Goal: Transaction & Acquisition: Obtain resource

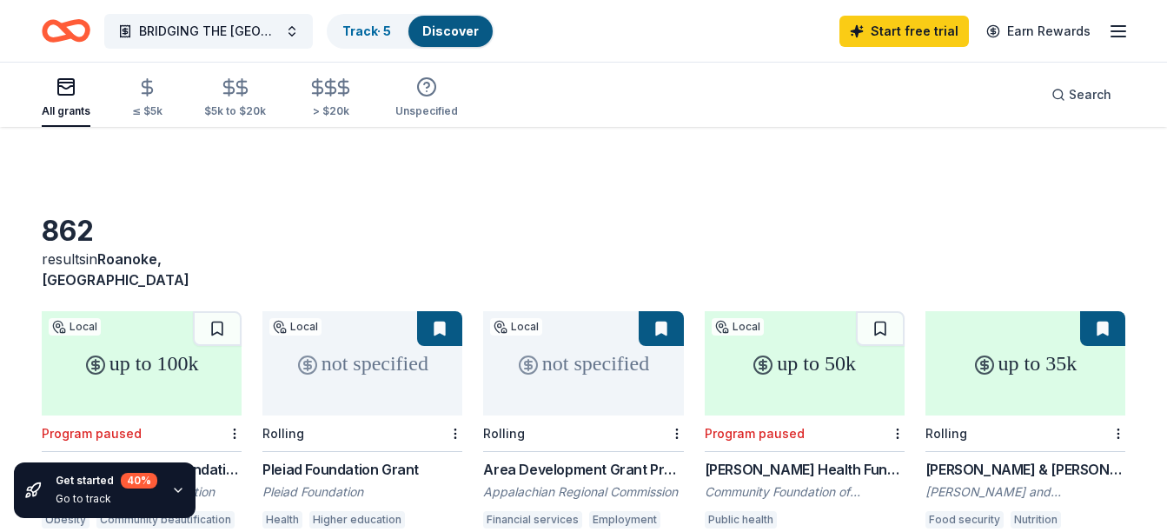
scroll to position [140, 0]
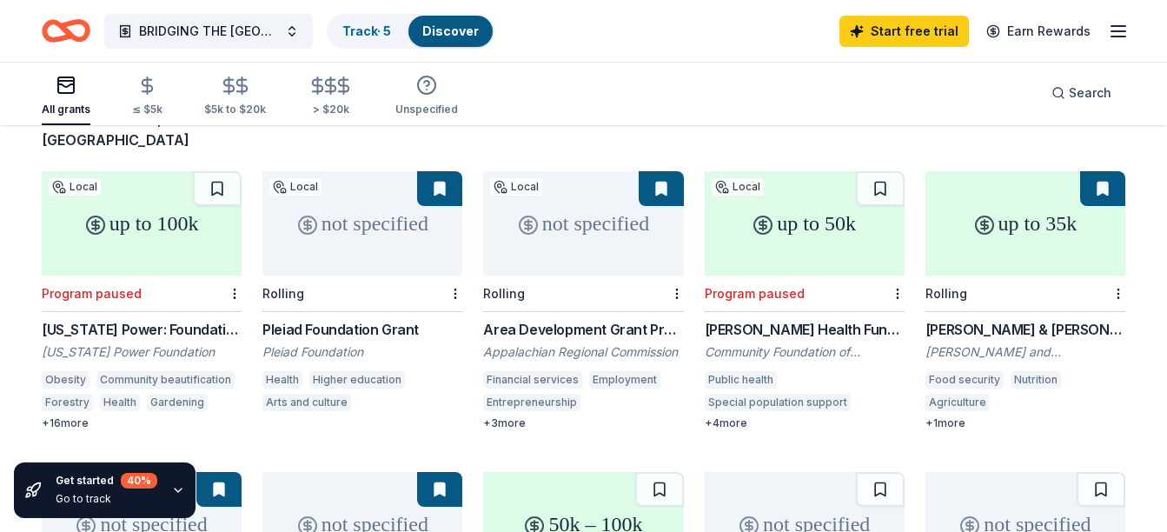
click at [594, 211] on div "not specified" at bounding box center [583, 223] width 200 height 104
click at [957, 230] on div "up to 35k" at bounding box center [1025, 223] width 200 height 104
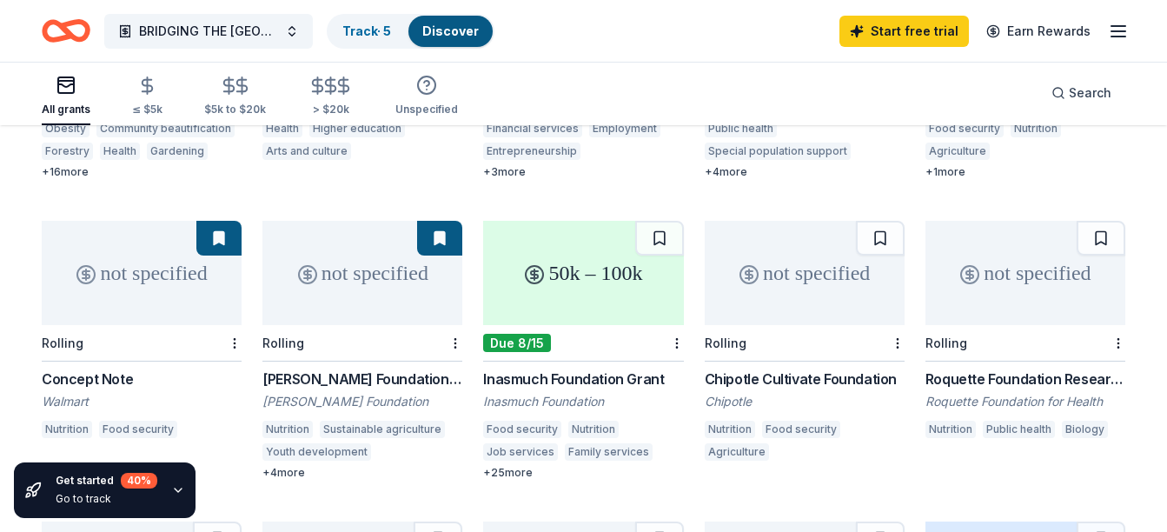
scroll to position [383, 0]
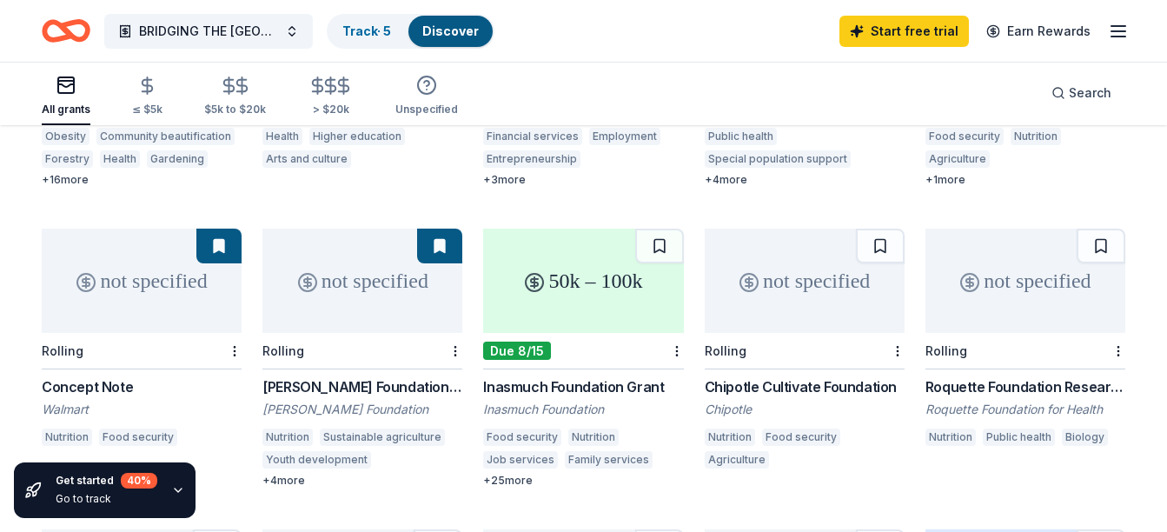
click at [128, 267] on div "not specified" at bounding box center [142, 280] width 200 height 104
click at [363, 271] on div "not specified" at bounding box center [362, 280] width 200 height 104
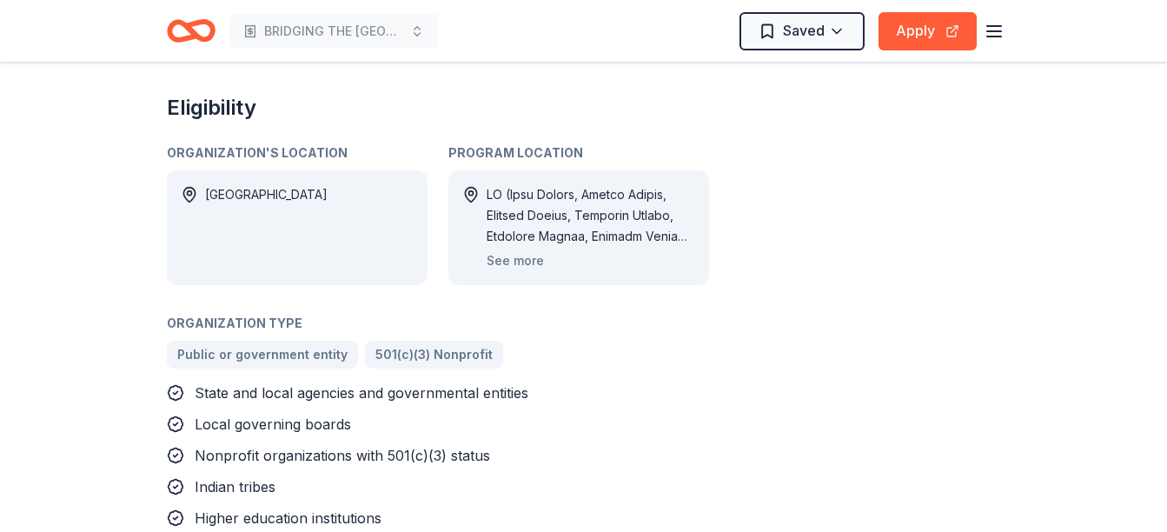
scroll to position [954, 0]
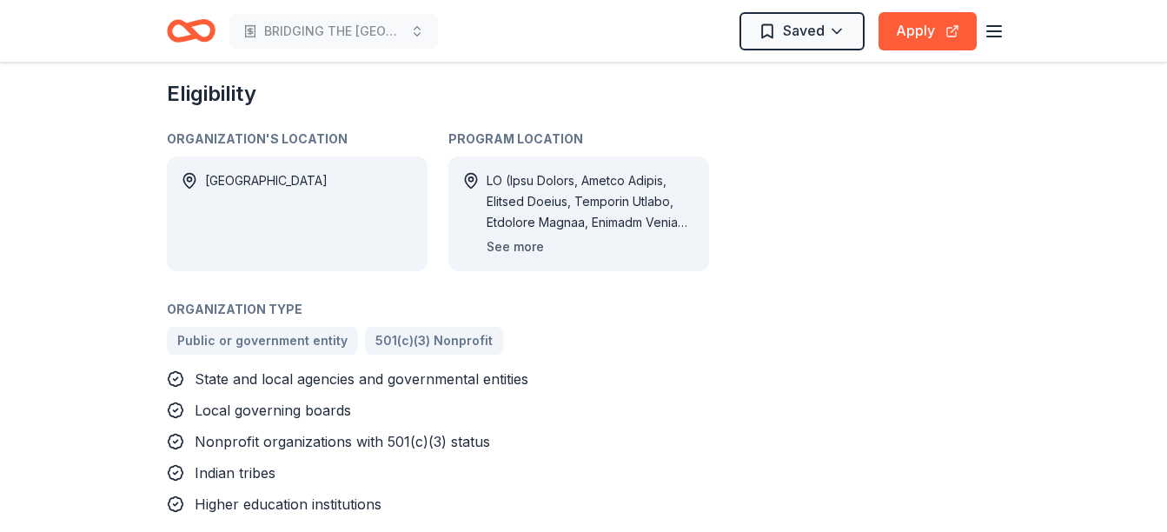
click at [509, 236] on button "See more" at bounding box center [514, 246] width 57 height 21
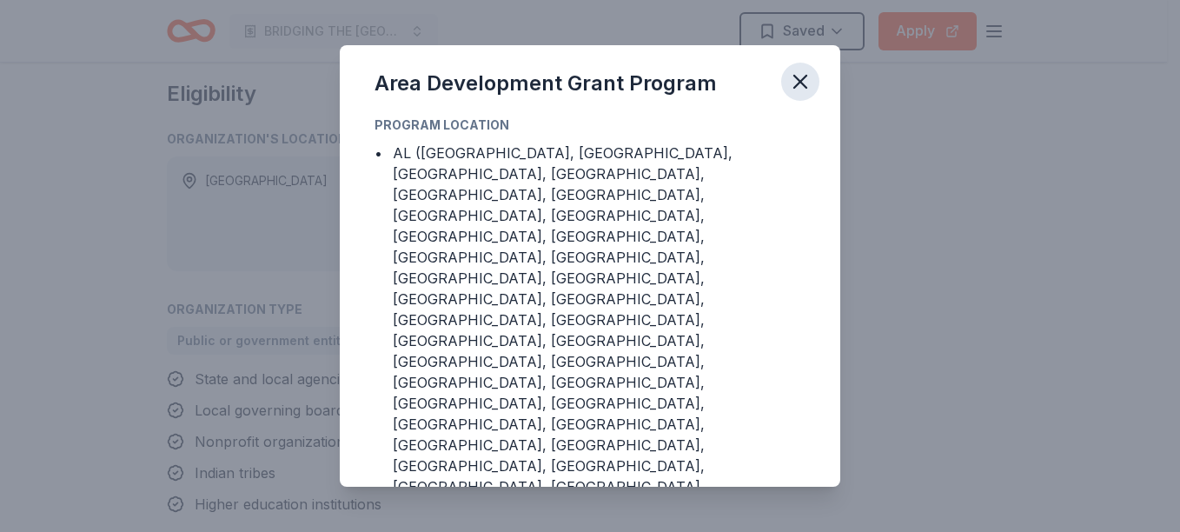
click at [797, 81] on icon "button" at bounding box center [800, 81] width 24 height 24
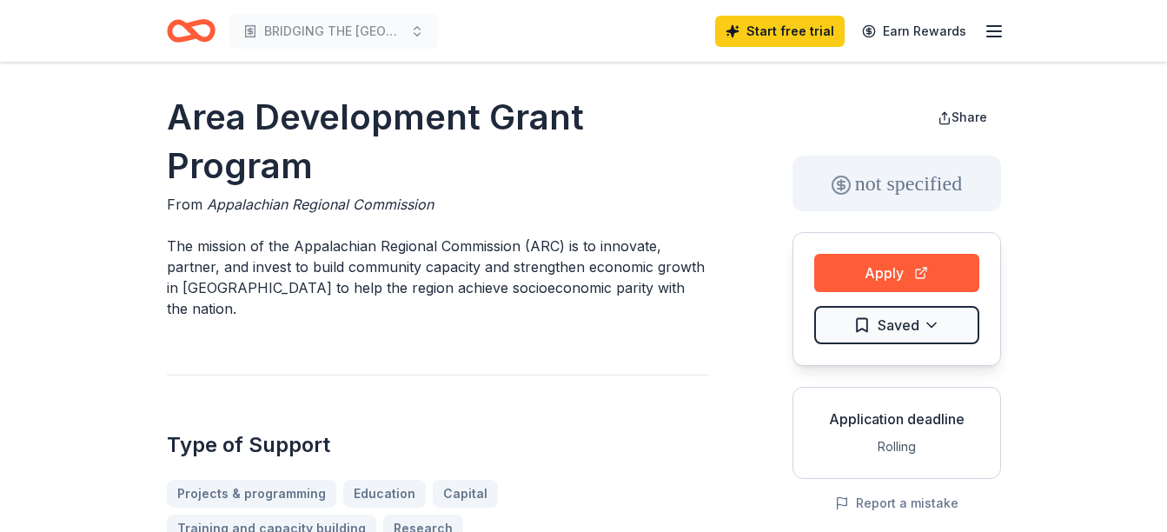
scroll to position [0, 0]
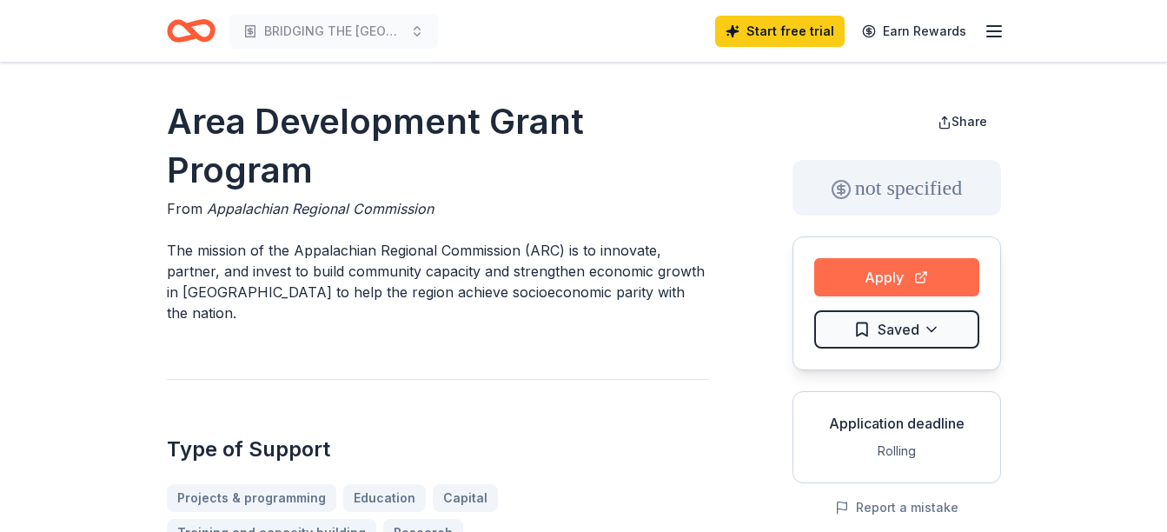
click at [880, 270] on button "Apply" at bounding box center [896, 277] width 165 height 38
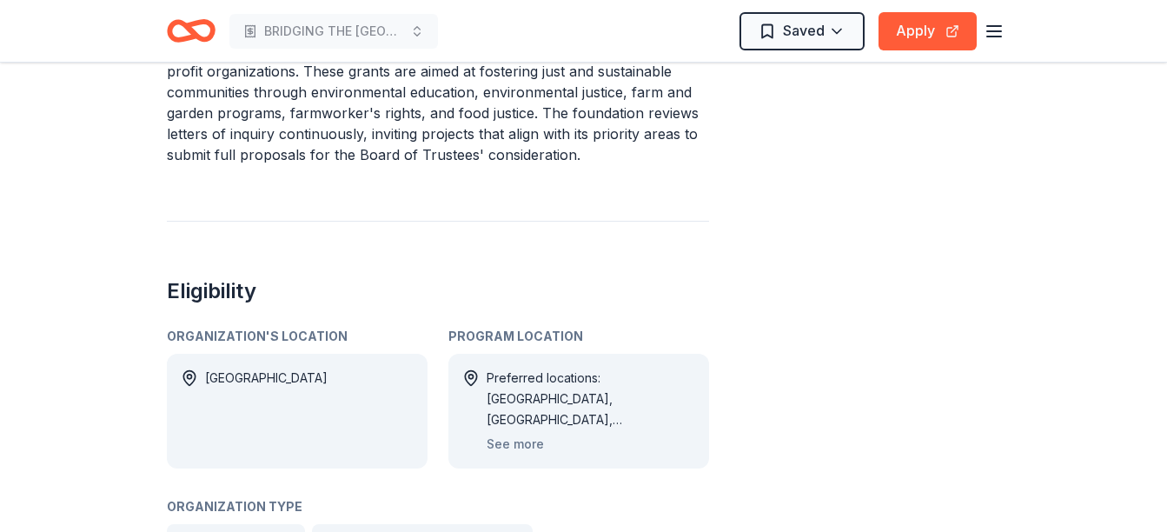
scroll to position [764, 0]
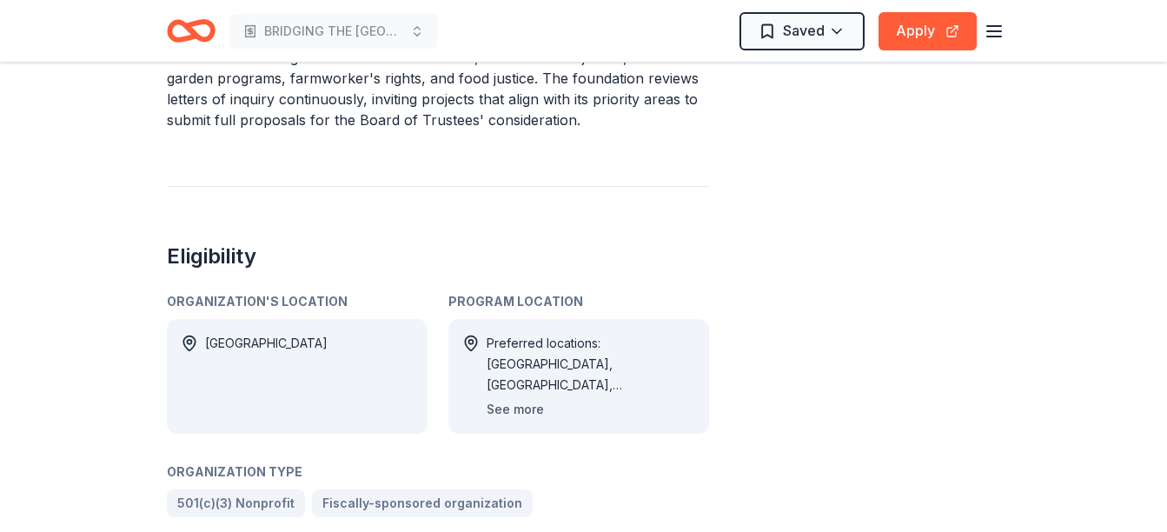
click at [513, 399] on button "See more" at bounding box center [514, 409] width 57 height 21
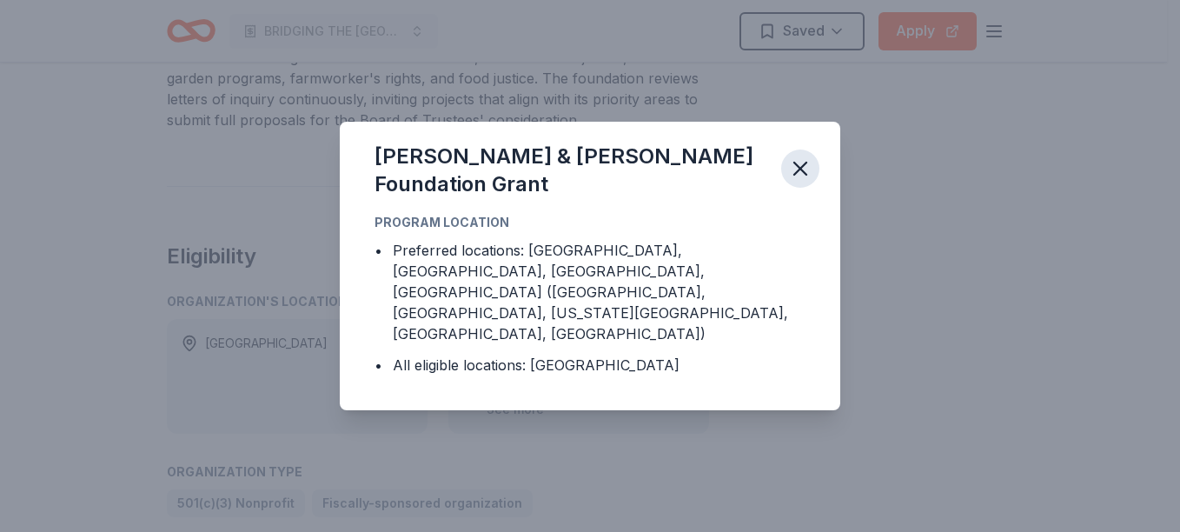
click at [800, 175] on icon "button" at bounding box center [800, 168] width 12 height 12
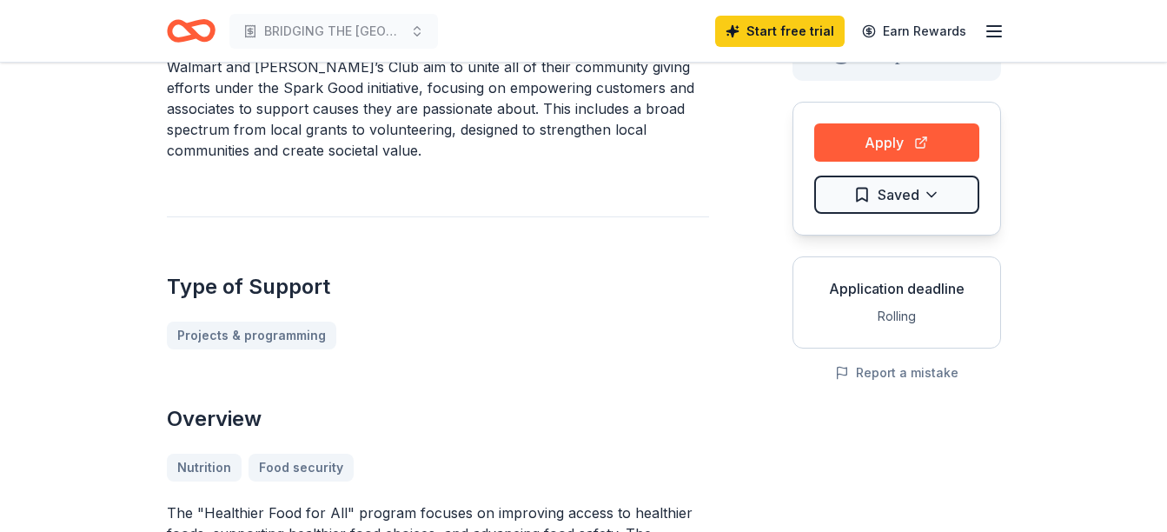
scroll to position [104, 0]
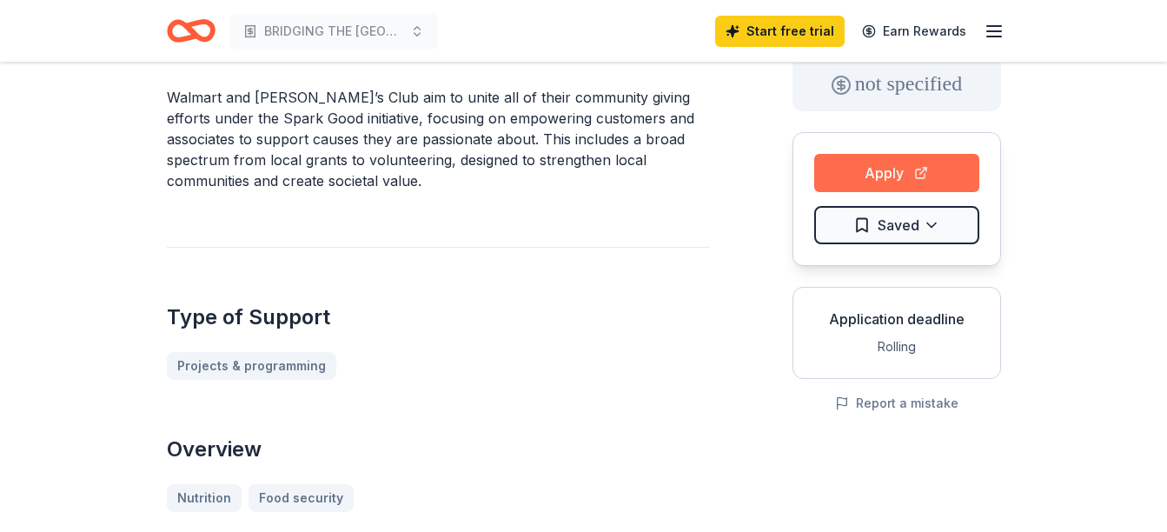
click at [898, 173] on button "Apply" at bounding box center [896, 173] width 165 height 38
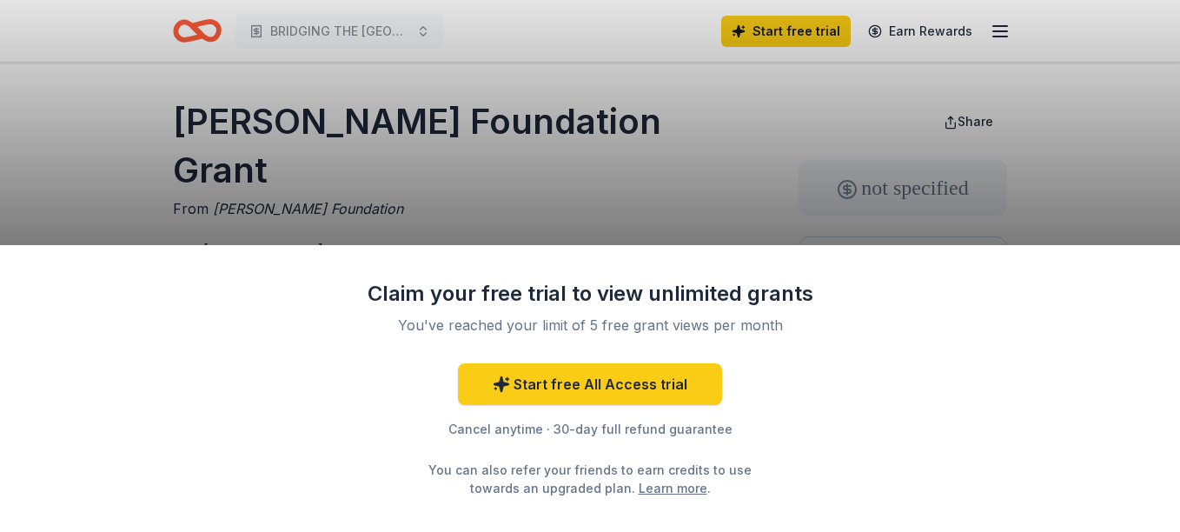
click at [678, 193] on div "Claim your free trial to view unlimited grants You've reached your limit of 5 f…" at bounding box center [590, 266] width 1180 height 532
click at [724, 158] on div "Claim your free trial to view unlimited grants You've reached your limit of 5 f…" at bounding box center [590, 266] width 1180 height 532
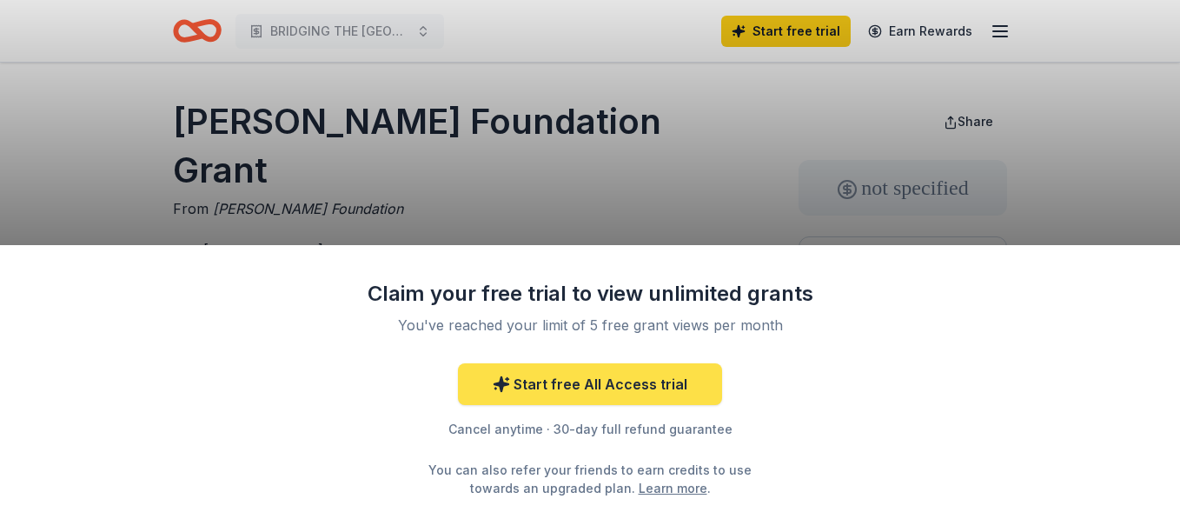
click at [637, 394] on link "Start free All Access trial" at bounding box center [590, 384] width 264 height 42
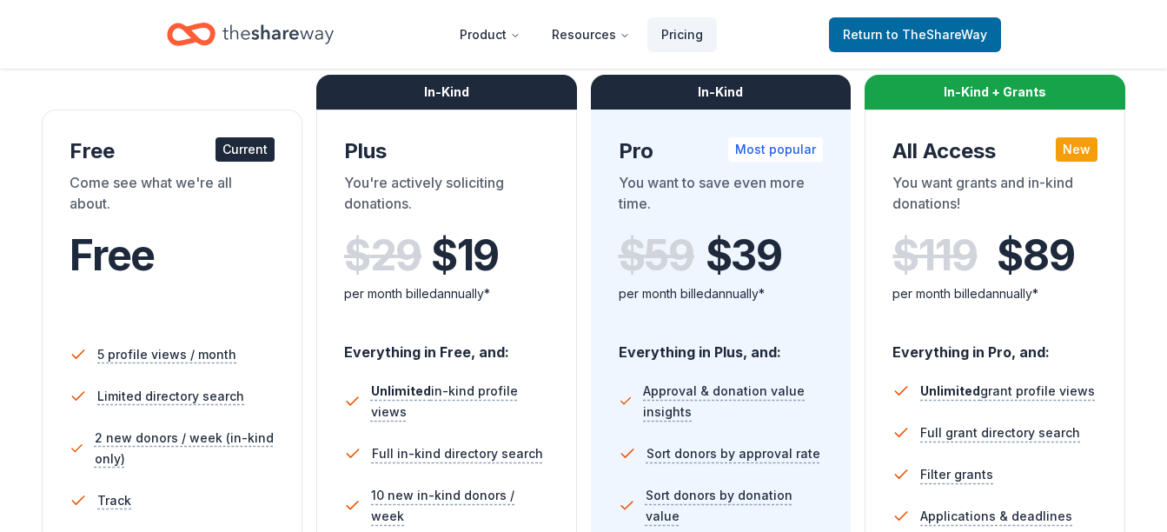
scroll to position [278, 0]
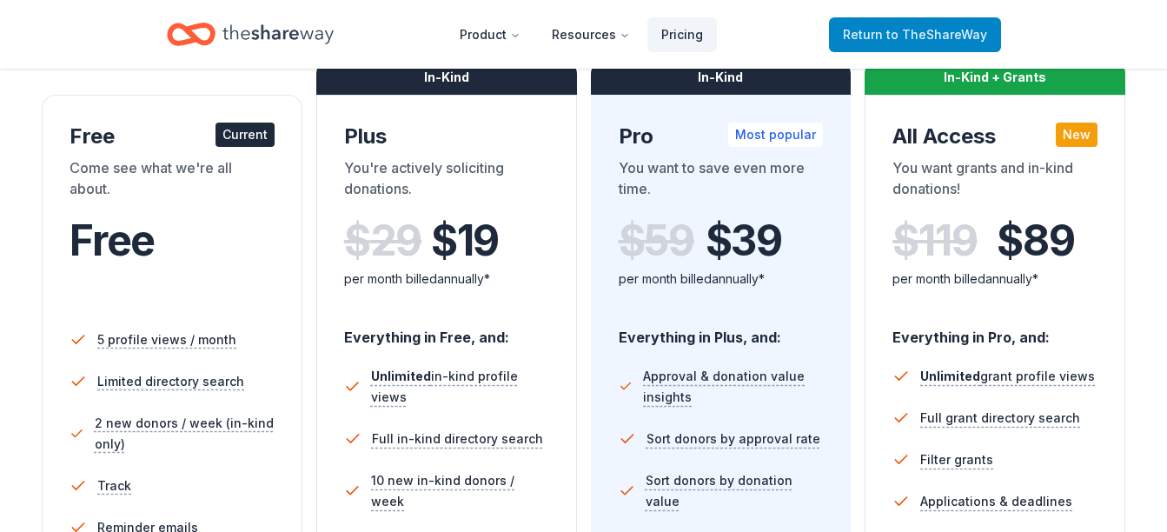
click at [870, 32] on span "Return to TheShareWay" at bounding box center [915, 34] width 144 height 21
